Goal: Navigation & Orientation: Find specific page/section

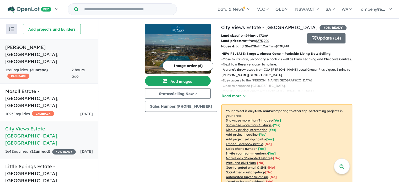
click at [61, 67] on div "126 Enquir ies ( 3 unread) CASHBACK" at bounding box center [38, 73] width 66 height 13
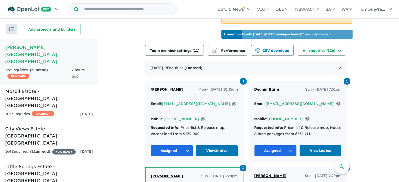
scroll to position [190, 0]
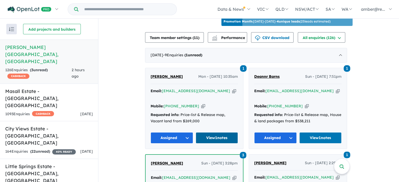
click at [222, 132] on link "View 1 notes" at bounding box center [217, 137] width 42 height 11
click at [50, 163] on h5 "[GEOGRAPHIC_DATA] - [GEOGRAPHIC_DATA] , [GEOGRAPHIC_DATA]" at bounding box center [49, 173] width 88 height 21
